Goal: Task Accomplishment & Management: Complete application form

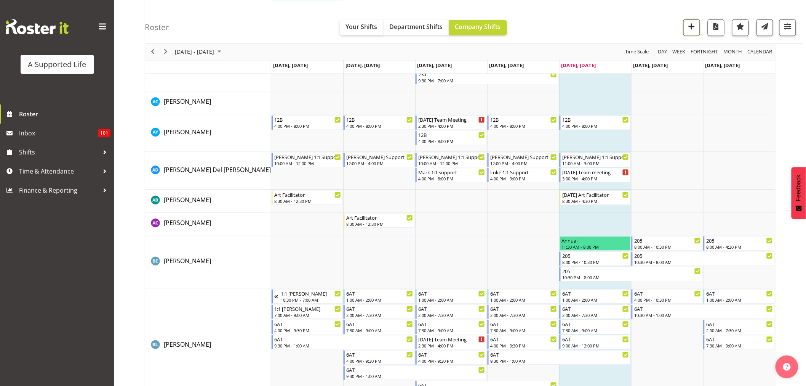
click at [693, 28] on span "button" at bounding box center [692, 26] width 10 height 10
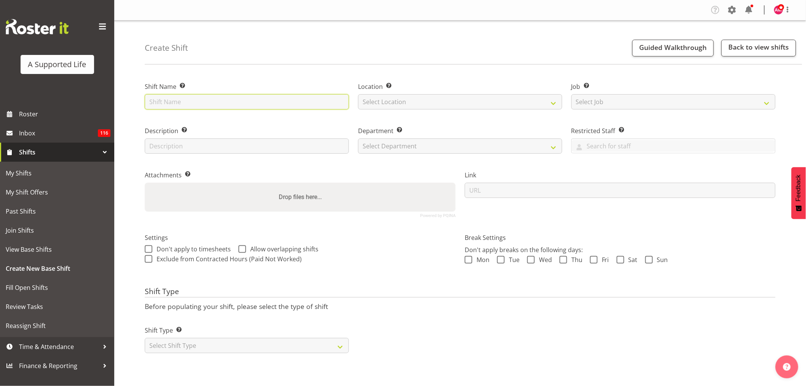
click at [259, 101] on input "text" at bounding box center [247, 101] width 204 height 15
type input "Support meeting with Whitlee"
drag, startPoint x: 401, startPoint y: 98, endPoint x: 406, endPoint y: 107, distance: 9.7
click at [401, 98] on select "Select Location 1.241 Edmonton Road 1/20 Sturges Road, Henderson 12b Coletta La…" at bounding box center [460, 101] width 204 height 15
select select "914"
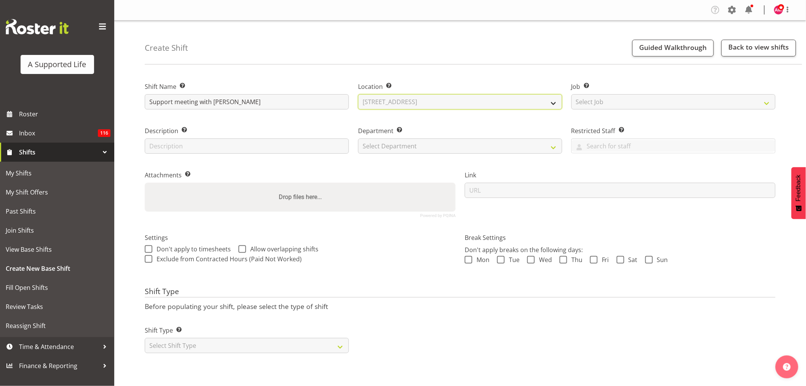
click at [358, 94] on select "Select Location 1.241 Edmonton Road 1/20 Sturges Road, Henderson 12b Coletta La…" at bounding box center [460, 101] width 204 height 15
click at [688, 96] on select "Select Job Create new job Accounts and Payroll Admin Support Aspirations and Su…" at bounding box center [673, 101] width 204 height 15
select select "4112"
click at [571, 94] on select "Select Job Create new job Accounts and Payroll Admin Support Aspirations and Su…" at bounding box center [673, 101] width 204 height 15
click at [288, 141] on input "text" at bounding box center [247, 145] width 204 height 15
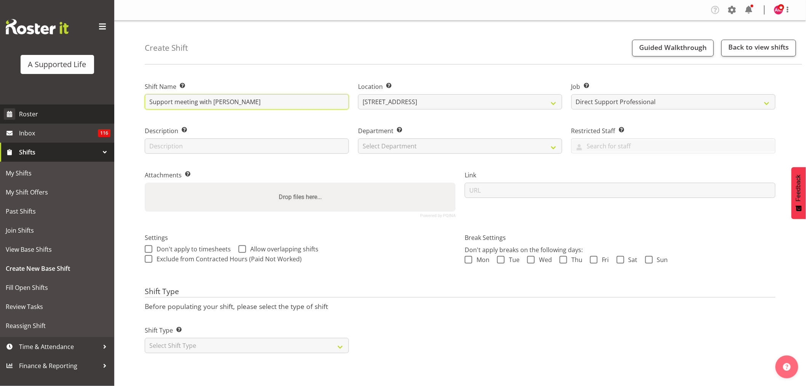
drag, startPoint x: 282, startPoint y: 108, endPoint x: 56, endPoint y: 104, distance: 225.5
click at [0, 97] on div "A Supported Life Roster Inbox 116 Shifts My Shifts My Shift Offers Past Shifts …" at bounding box center [403, 193] width 806 height 386
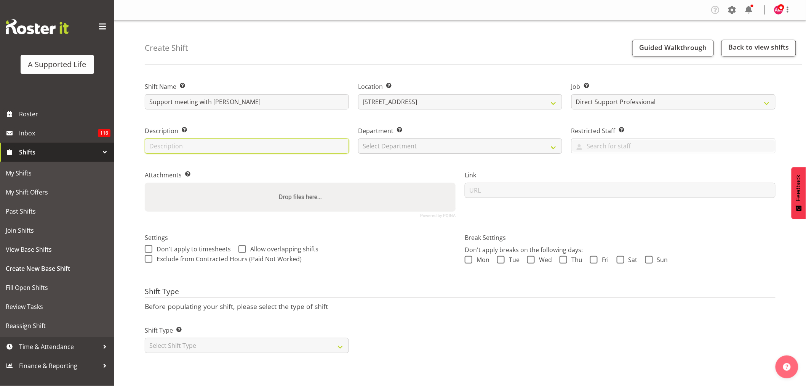
drag, startPoint x: 225, startPoint y: 151, endPoint x: 245, endPoint y: 152, distance: 19.8
click at [225, 151] on input "text" at bounding box center [247, 145] width 204 height 15
paste input "Support meeting with Whitlee"
type input "Support meeting with Whitlee"
drag, startPoint x: 386, startPoint y: 149, endPoint x: 403, endPoint y: 150, distance: 17.2
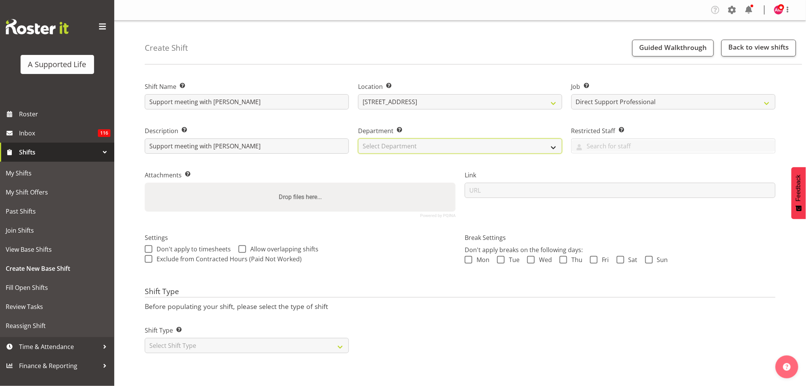
click at [386, 149] on select "Select Department Direct Support Office Crew Other two4nine" at bounding box center [460, 145] width 204 height 15
select select "564"
click at [358, 138] on select "Select Department Direct Support Office Crew Other two4nine" at bounding box center [460, 145] width 204 height 15
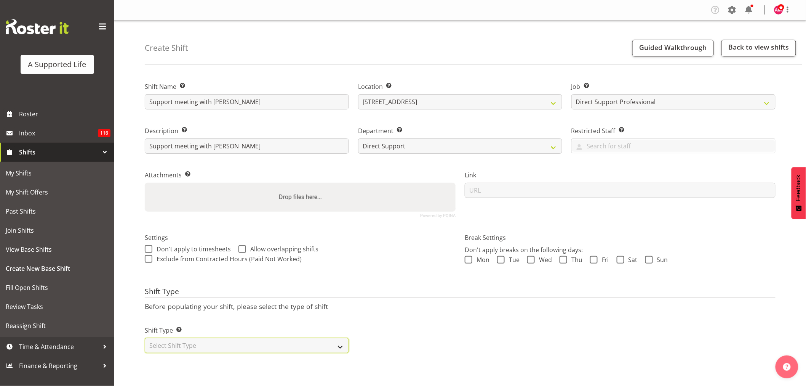
click at [280, 351] on select "Select Shift Type One Off Shift Recurring Shift Rotating Shift" at bounding box center [247, 345] width 204 height 15
select select "one_off"
click at [145, 338] on select "Select Shift Type One Off Shift Recurring Shift Rotating Shift" at bounding box center [247, 345] width 204 height 15
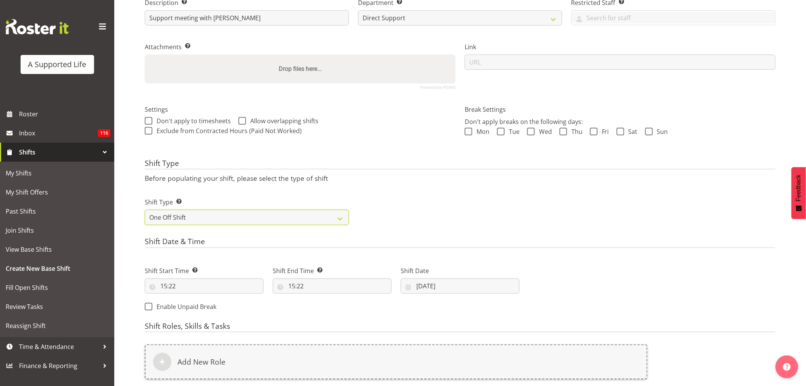
scroll to position [235, 0]
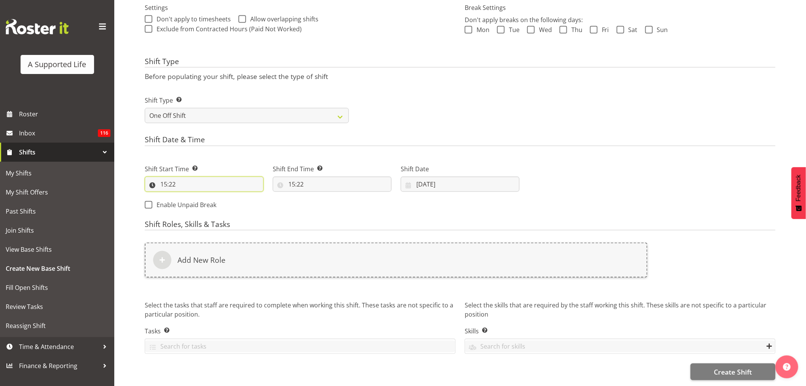
click at [198, 176] on input "15:22" at bounding box center [204, 183] width 119 height 15
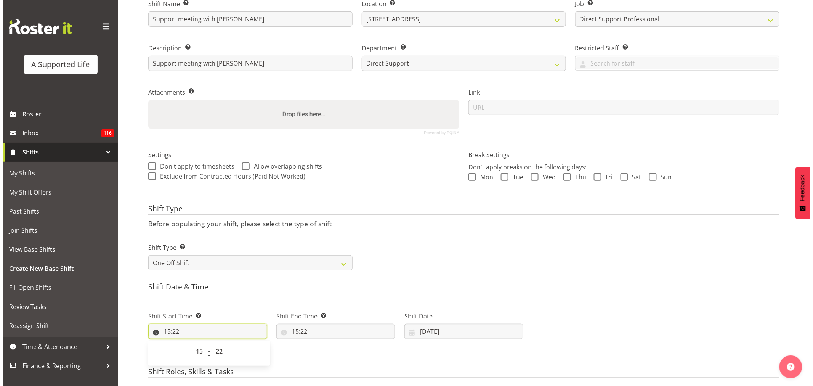
scroll to position [197, 0]
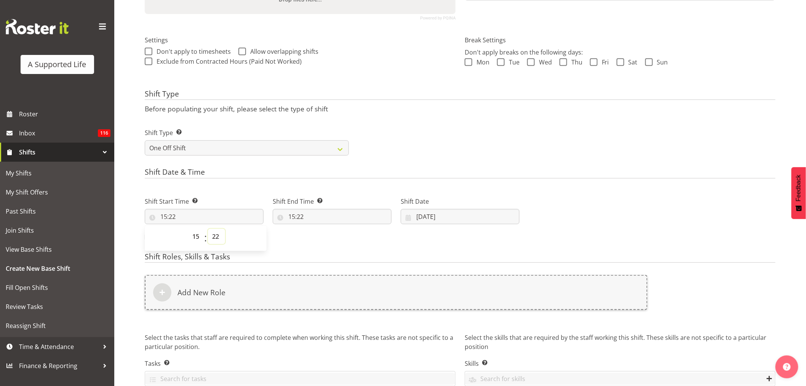
click at [219, 235] on select "00 01 02 03 04 05 06 07 08 09 10 11 12 13 14 15 16 17 18 19 20 21 22 23 24 25 2…" at bounding box center [216, 236] width 17 height 15
select select "14"
click at [208, 229] on select "00 01 02 03 04 05 06 07 08 09 10 11 12 13 14 15 16 17 18 19 20 21 22 23 24 25 2…" at bounding box center [216, 236] width 17 height 15
type input "15:14"
click at [199, 238] on select "00 01 02 03 04 05 06 07 08 09 10 11 12 13 14 15 16 17 18 19 20 21 22 23" at bounding box center [196, 236] width 17 height 15
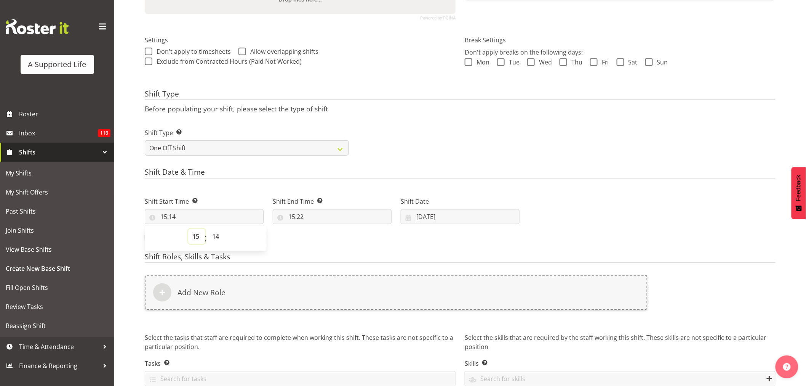
select select "14"
click at [188, 229] on select "00 01 02 03 04 05 06 07 08 09 10 11 12 13 14 15 16 17 18 19 20 21 22 23" at bounding box center [196, 236] width 17 height 15
type input "14:14"
drag, startPoint x: 216, startPoint y: 236, endPoint x: 216, endPoint y: 230, distance: 6.1
click at [216, 235] on select "00 01 02 03 04 05 06 07 08 09 10 11 12 13 14 15 16 17 18 19 20 21 22 23 24 25 2…" at bounding box center [216, 236] width 17 height 15
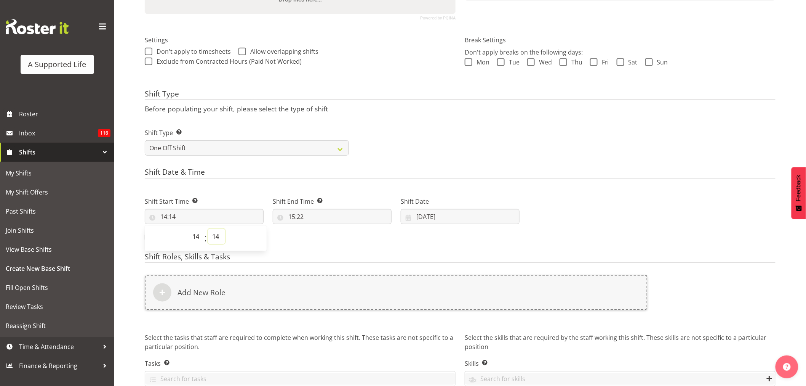
select select "0"
click at [208, 229] on select "00 01 02 03 04 05 06 07 08 09 10 11 12 13 14 15 16 17 18 19 20 21 22 23 24 25 2…" at bounding box center [216, 236] width 17 height 15
type input "14:00"
click at [346, 219] on input "15:22" at bounding box center [332, 216] width 119 height 15
click at [340, 237] on select "00 01 02 03 04 05 06 07 08 09 10 11 12 13 14 15 16 17 18 19 20 21 22 23 24 25 2…" at bounding box center [344, 236] width 17 height 15
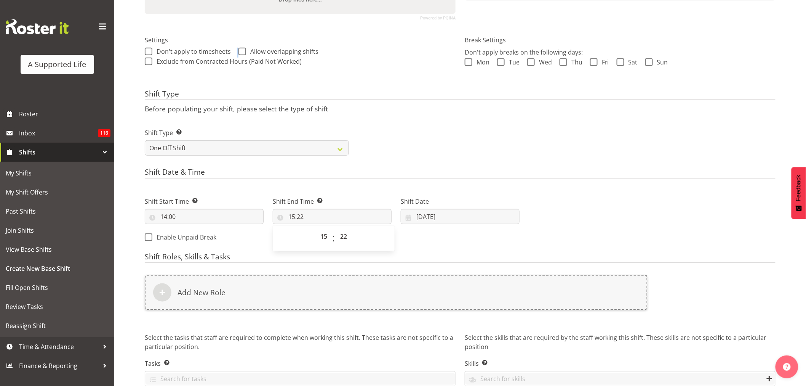
drag, startPoint x: 355, startPoint y: 58, endPoint x: 355, endPoint y: 41, distance: 16.8
click at [355, 41] on div "Settings Don't apply to timesheets Allow overlapping shifts When checked, hours…" at bounding box center [300, 51] width 311 height 32
click at [344, 211] on input "15:22" at bounding box center [332, 216] width 119 height 15
drag, startPoint x: 341, startPoint y: 240, endPoint x: 345, endPoint y: 233, distance: 8.0
click at [341, 240] on select "00 01 02 03 04 05 06 07 08 09 10 11 12 13 14 15 16 17 18 19 20 21 22 23 24 25 2…" at bounding box center [344, 236] width 17 height 15
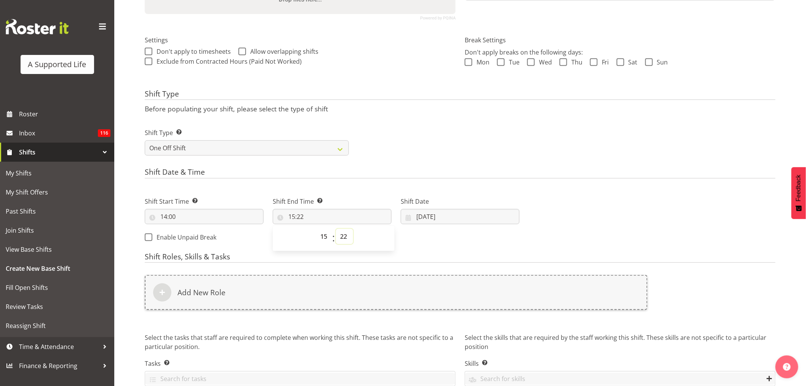
select select "0"
click at [336, 229] on select "00 01 02 03 04 05 06 07 08 09 10 11 12 13 14 15 16 17 18 19 20 21 22 23 24 25 2…" at bounding box center [344, 236] width 17 height 15
type input "15:00"
click at [419, 220] on input "03/10/2025" at bounding box center [460, 216] width 119 height 15
click at [494, 280] on link "3" at bounding box center [492, 278] width 15 height 15
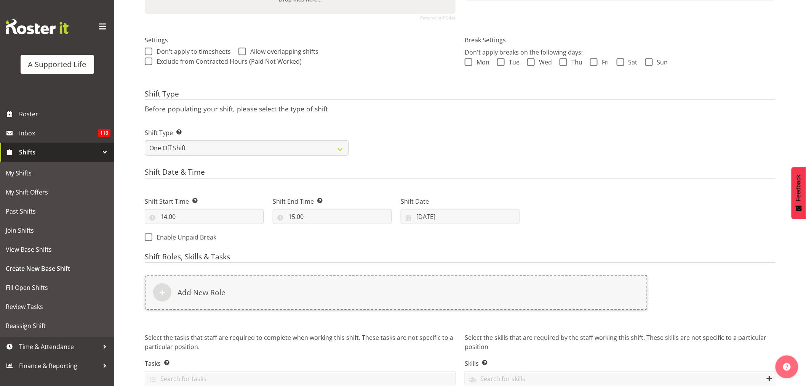
click at [538, 223] on div "Next Shifts" at bounding box center [652, 217] width 256 height 62
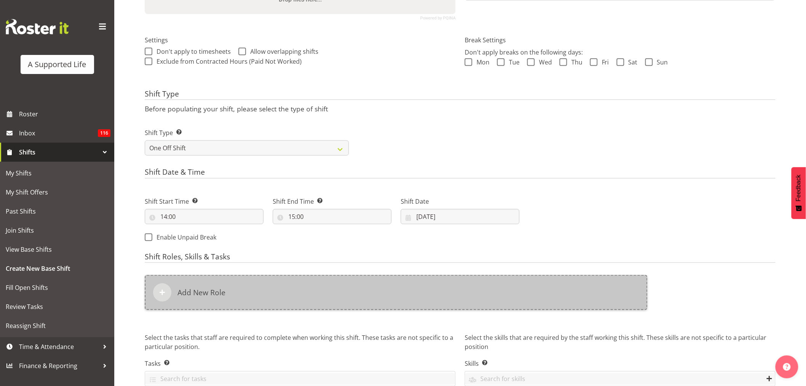
click at [207, 290] on h6 "Add New Role" at bounding box center [202, 292] width 48 height 9
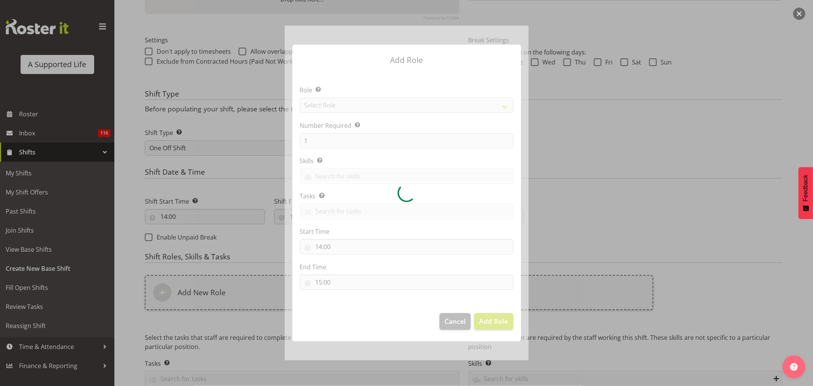
click at [350, 111] on div at bounding box center [407, 193] width 244 height 334
click at [342, 104] on div at bounding box center [407, 193] width 244 height 334
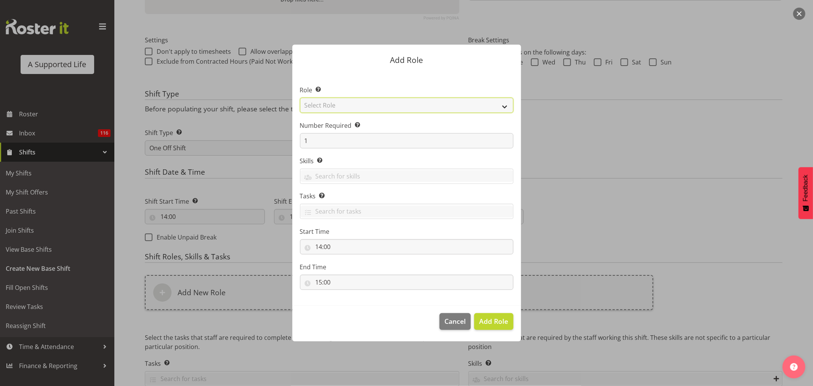
click at [342, 104] on select "Select Role Accounts and Payroll Admin Support Aspirations & Support Facilitato…" at bounding box center [406, 105] width 213 height 15
select select "519"
click at [300, 98] on select "Select Role Accounts and Payroll Admin Support Aspirations & Support Facilitato…" at bounding box center [406, 105] width 213 height 15
click at [497, 319] on span "Add Role" at bounding box center [493, 320] width 29 height 9
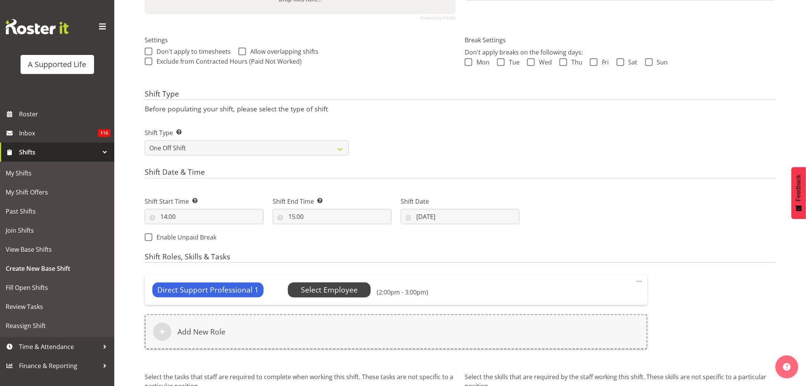
click at [324, 292] on span "Select Employee" at bounding box center [329, 289] width 57 height 11
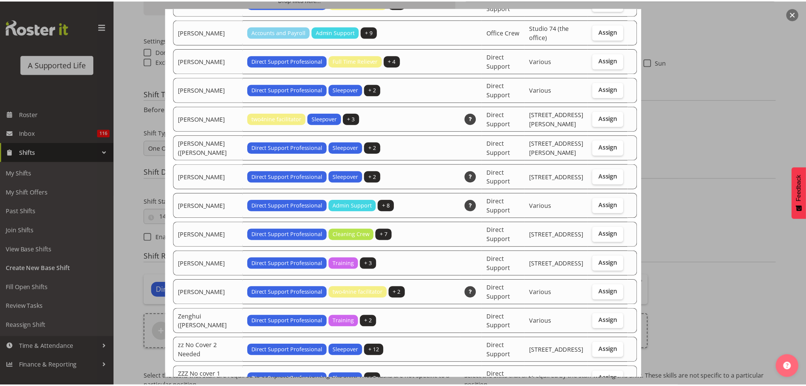
scroll to position [2294, 0]
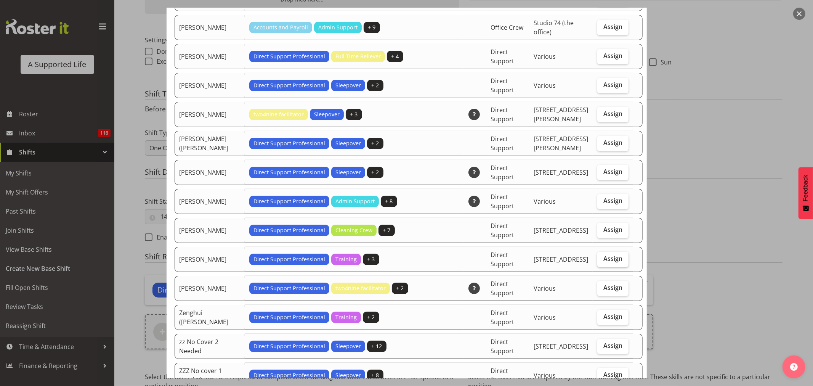
click at [603, 254] on span "Assign" at bounding box center [612, 258] width 19 height 8
click at [597, 256] on input "Assign" at bounding box center [599, 258] width 5 height 5
checkbox input "true"
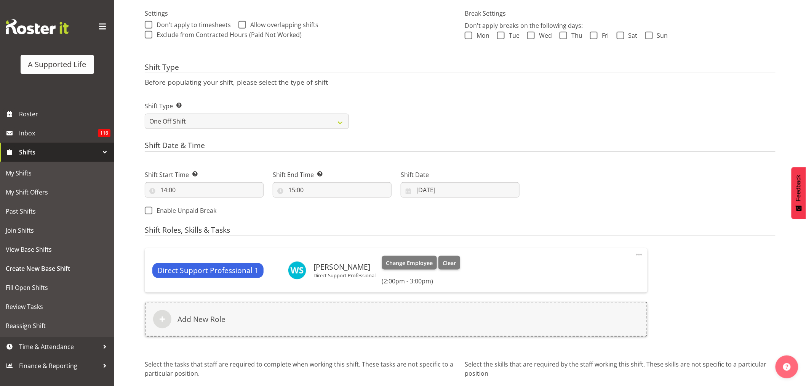
scroll to position [278, 0]
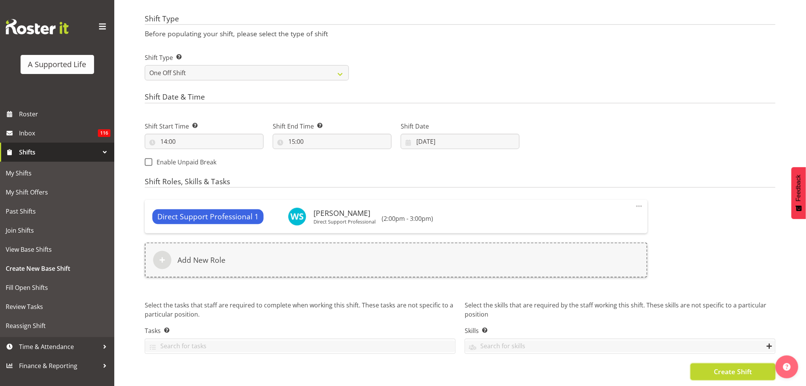
click at [753, 366] on button "Create Shift" at bounding box center [733, 371] width 85 height 17
